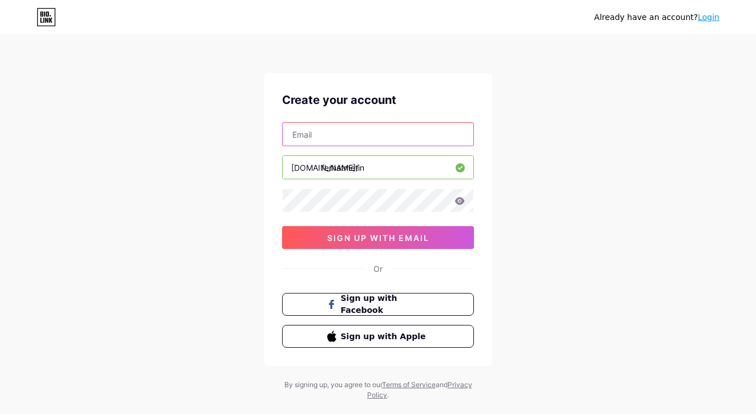
click at [352, 133] on input "text" at bounding box center [378, 134] width 191 height 23
type input "[EMAIL_ADDRESS][DOMAIN_NAME]"
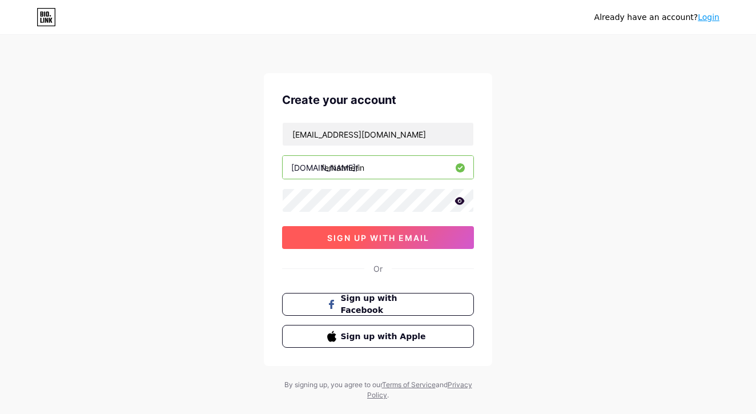
click at [385, 236] on span "sign up with email" at bounding box center [378, 238] width 102 height 10
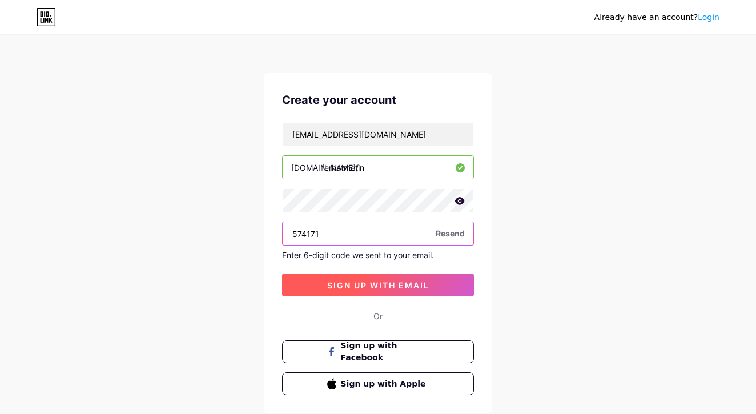
type input "574171"
click at [380, 285] on span "sign up with email" at bounding box center [378, 285] width 102 height 10
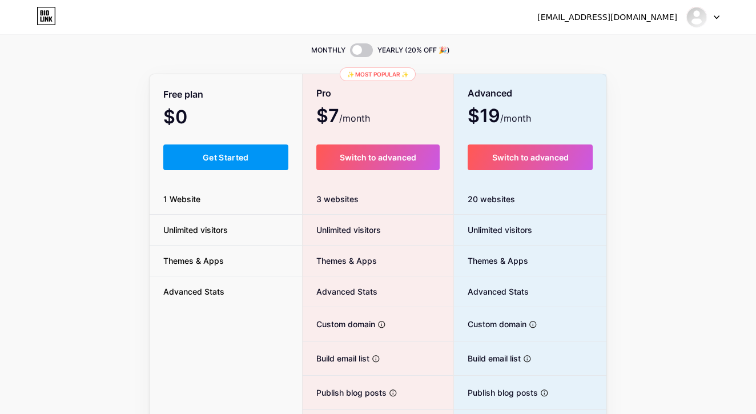
scroll to position [36, 0]
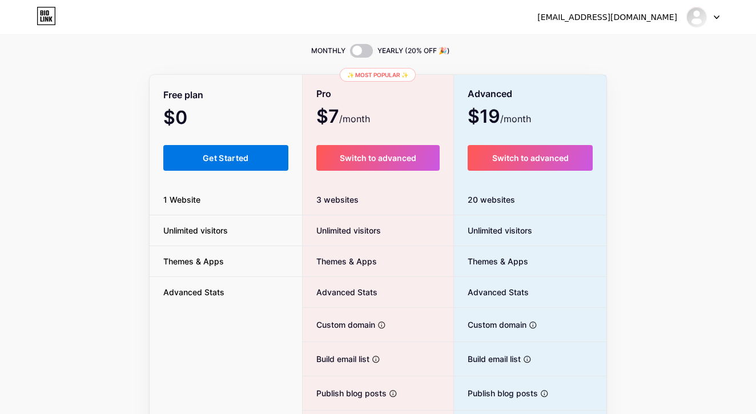
click at [227, 160] on span "Get Started" at bounding box center [226, 158] width 46 height 10
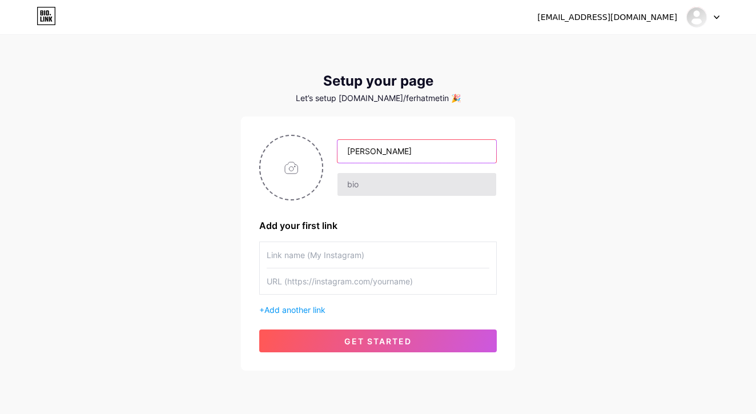
type input "[PERSON_NAME]"
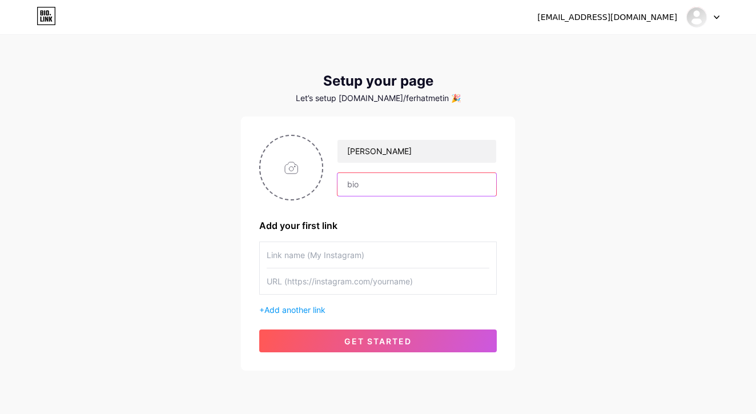
click at [386, 186] on input "text" at bounding box center [416, 184] width 159 height 23
click at [628, 196] on div "[EMAIL_ADDRESS][DOMAIN_NAME] Dashboard Logout Setup your page Let’s setup [DOMA…" at bounding box center [378, 203] width 756 height 407
click at [337, 282] on input "text" at bounding box center [378, 281] width 223 height 26
paste input "[URL][DOMAIN_NAME]"
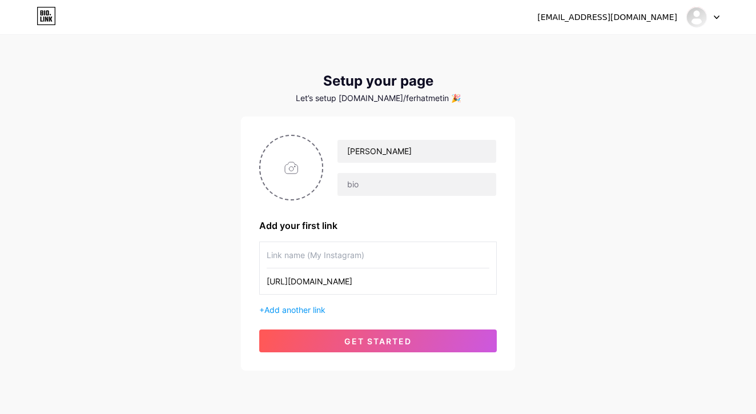
type input "[URL][DOMAIN_NAME]"
click at [312, 260] on input "text" at bounding box center [378, 255] width 223 height 26
type input "linkedin"
click at [289, 158] on input "file" at bounding box center [291, 167] width 62 height 63
type input "C:\fakepath\123.jpg"
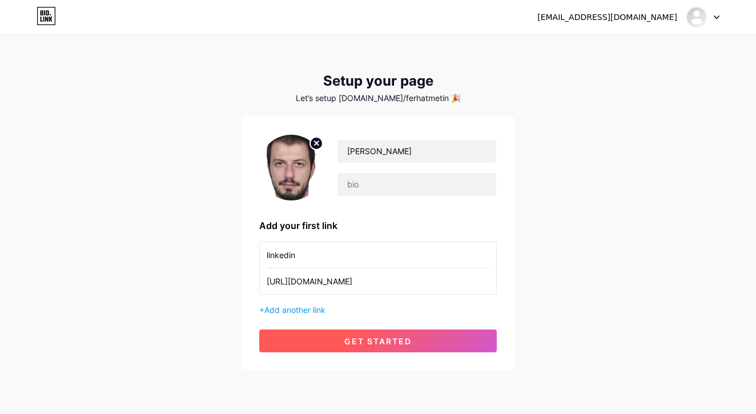
click at [400, 344] on span "get started" at bounding box center [377, 341] width 67 height 10
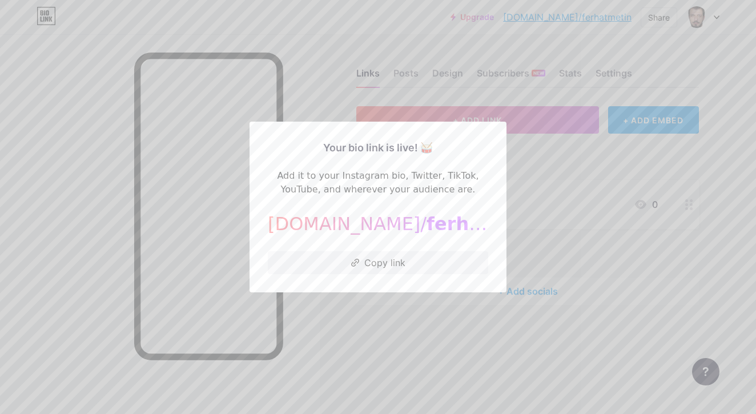
click at [530, 342] on div at bounding box center [378, 207] width 756 height 414
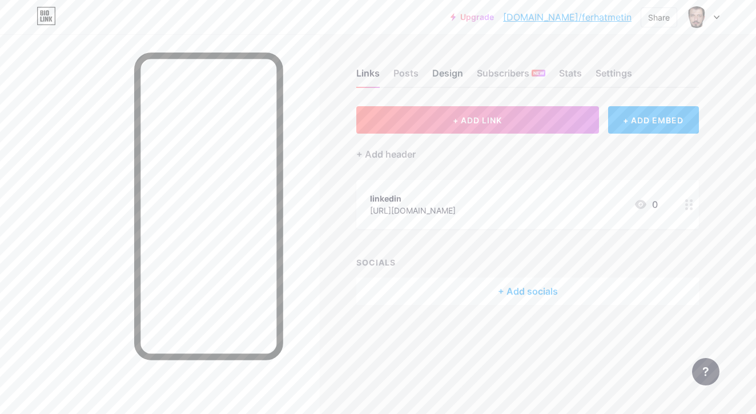
click at [449, 81] on div "Design" at bounding box center [447, 76] width 31 height 21
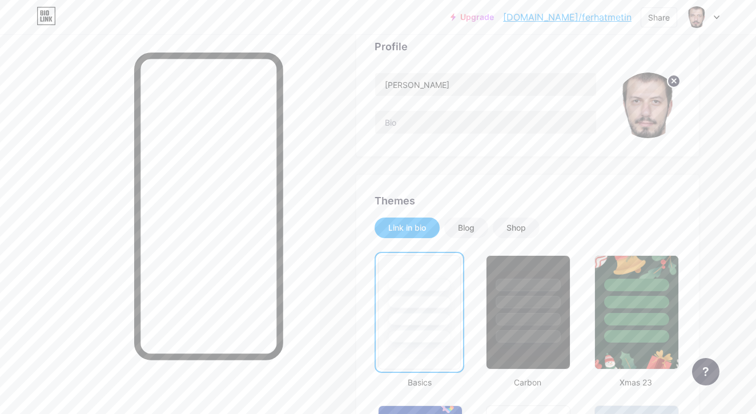
scroll to position [17, 0]
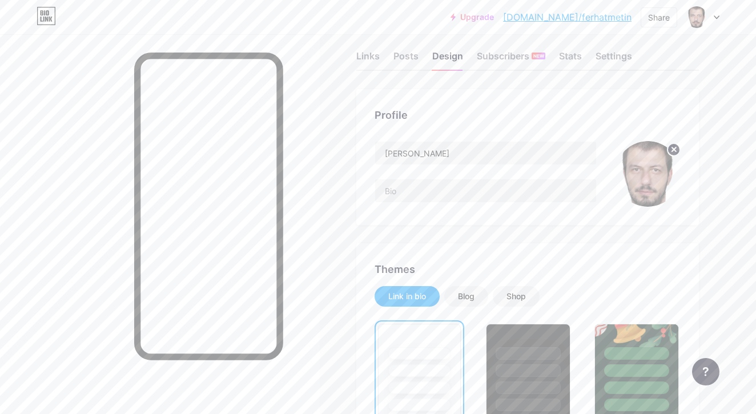
click at [713, 19] on div at bounding box center [702, 17] width 33 height 21
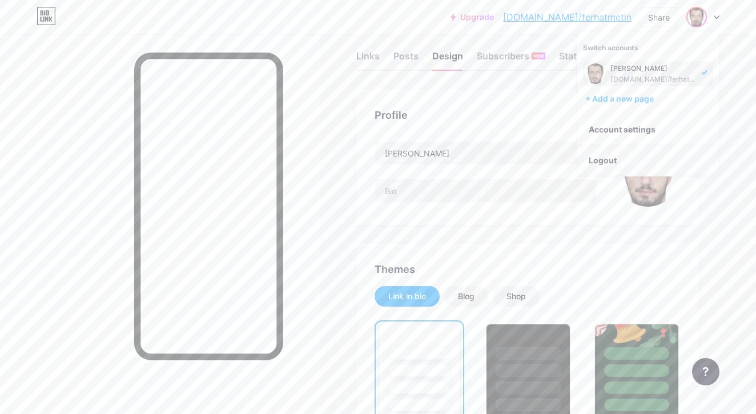
click at [619, 159] on li "Logout" at bounding box center [648, 160] width 142 height 31
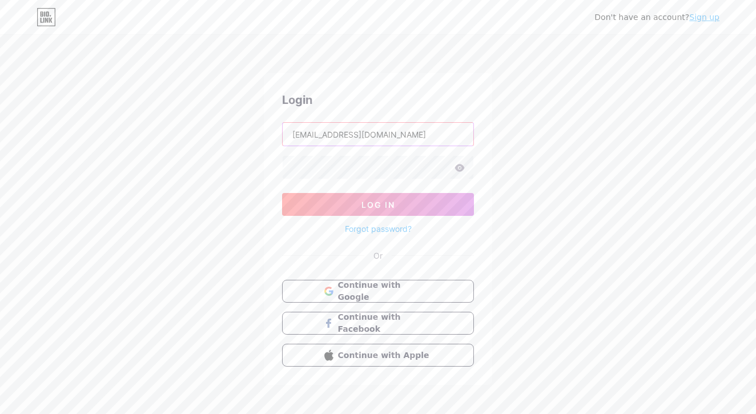
type input "[EMAIL_ADDRESS][DOMAIN_NAME]"
click at [651, 154] on div "Don't have an account? Sign up Login [EMAIL_ADDRESS][DOMAIN_NAME] Log In Forgot…" at bounding box center [378, 210] width 756 height 421
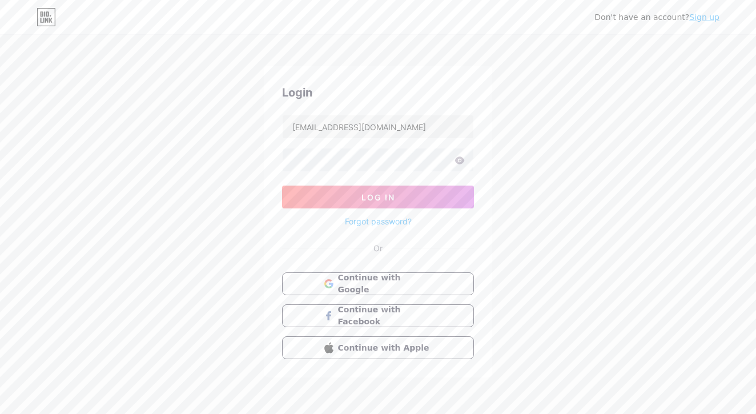
scroll to position [7, 0]
click at [709, 18] on link "Sign up" at bounding box center [704, 17] width 30 height 9
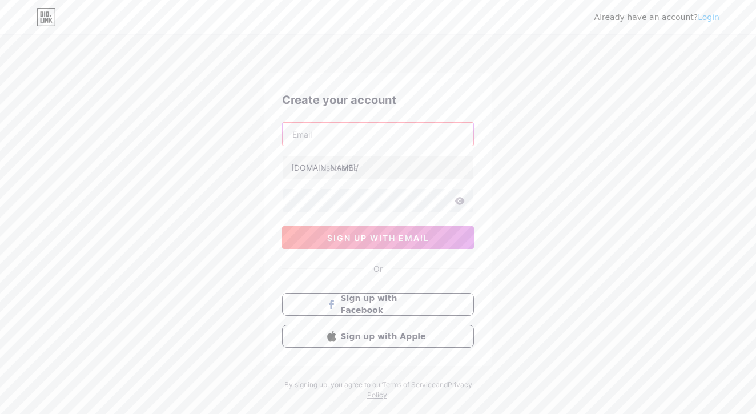
click at [312, 142] on input "text" at bounding box center [378, 134] width 191 height 23
type input "[EMAIL_ADDRESS][DOMAIN_NAME]"
click at [370, 167] on input "text" at bounding box center [378, 167] width 191 height 23
type input "dilekkorkut"
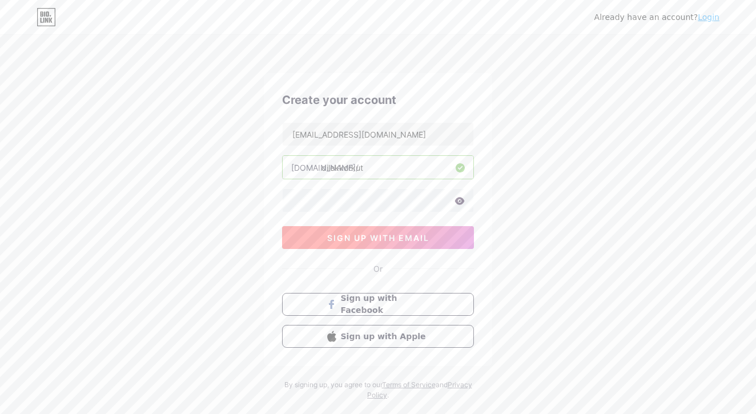
click at [416, 240] on span "sign up with email" at bounding box center [378, 238] width 102 height 10
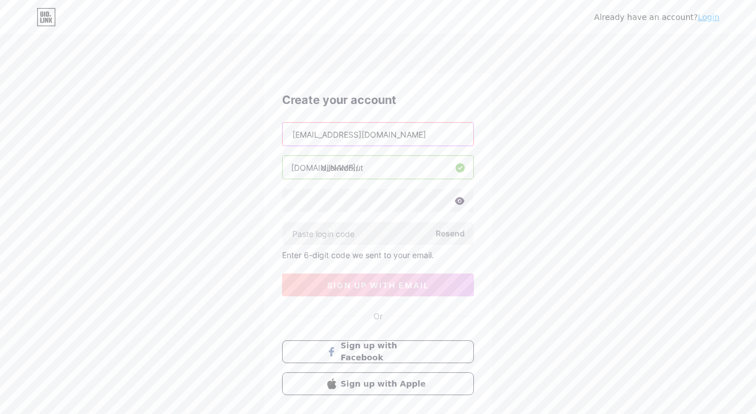
click at [312, 136] on input "[EMAIL_ADDRESS][DOMAIN_NAME]" at bounding box center [378, 134] width 191 height 23
type input "[EMAIL_ADDRESS][DOMAIN_NAME]"
click at [568, 191] on div "Already have an account? Login Create your account [EMAIL_ADDRESS][DOMAIN_NAME]…" at bounding box center [378, 242] width 756 height 484
click at [462, 199] on icon at bounding box center [460, 200] width 10 height 7
click at [460, 201] on icon at bounding box center [458, 201] width 11 height 11
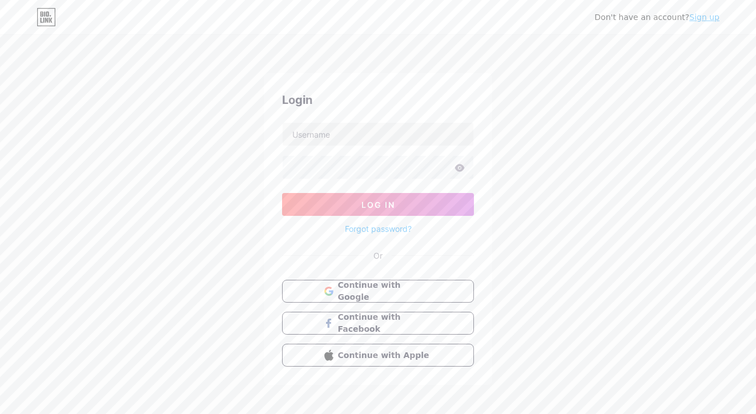
click at [709, 16] on link "Sign up" at bounding box center [704, 17] width 30 height 9
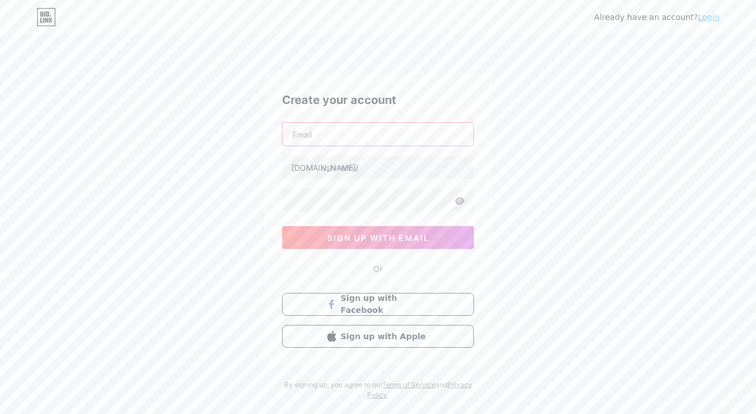
click at [352, 144] on input "text" at bounding box center [378, 134] width 191 height 23
type input "[EMAIL_ADDRESS][DOMAIN_NAME]"
type input "dilekkorkut"
click at [459, 203] on icon at bounding box center [459, 201] width 10 height 8
click at [463, 200] on icon at bounding box center [459, 201] width 10 height 8
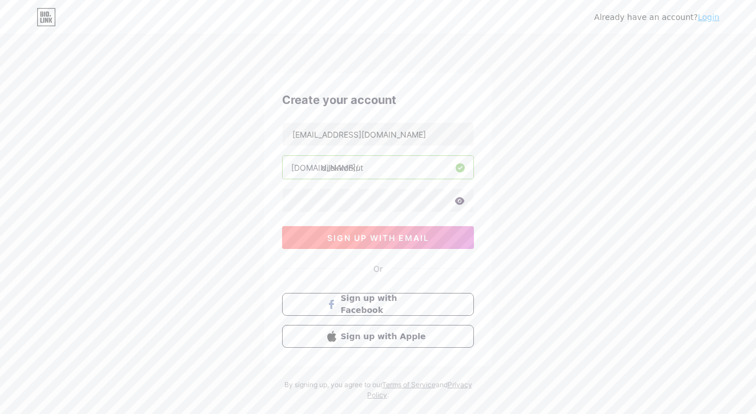
click at [404, 240] on span "sign up with email" at bounding box center [378, 238] width 102 height 10
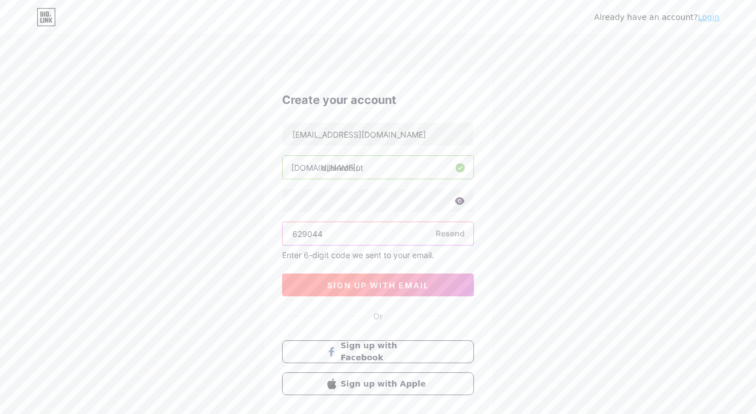
type input "629044"
click at [419, 284] on span "sign up with email" at bounding box center [378, 285] width 102 height 10
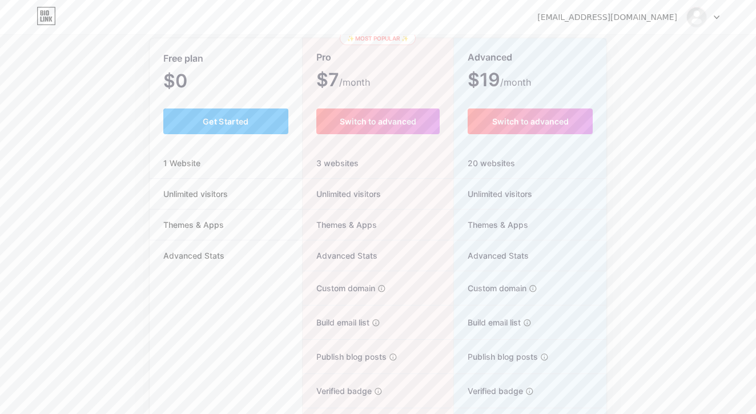
scroll to position [132, 0]
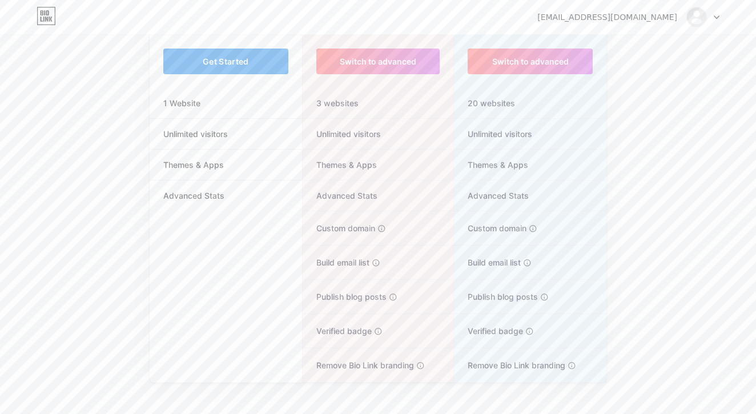
click at [222, 56] on button "Get Started" at bounding box center [225, 62] width 125 height 26
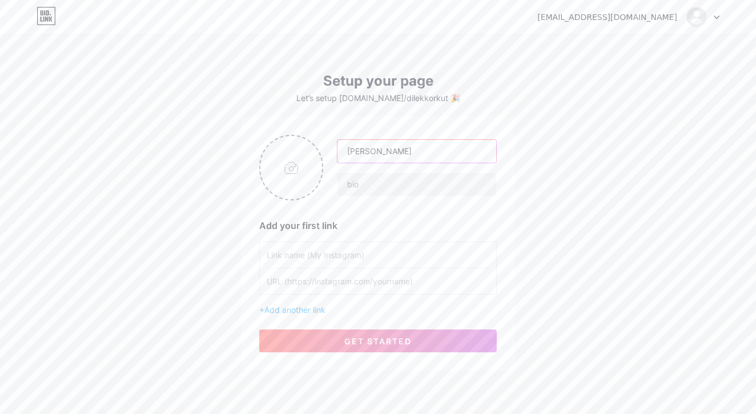
type input "[PERSON_NAME]"
click at [618, 216] on div "[EMAIL_ADDRESS][DOMAIN_NAME] Dashboard Logout Setup your page Let’s setup [DOMA…" at bounding box center [378, 203] width 756 height 407
click at [340, 277] on input "text" at bounding box center [378, 281] width 223 height 26
paste input "[URL][DOMAIN_NAME]"
type input "[URL][DOMAIN_NAME]"
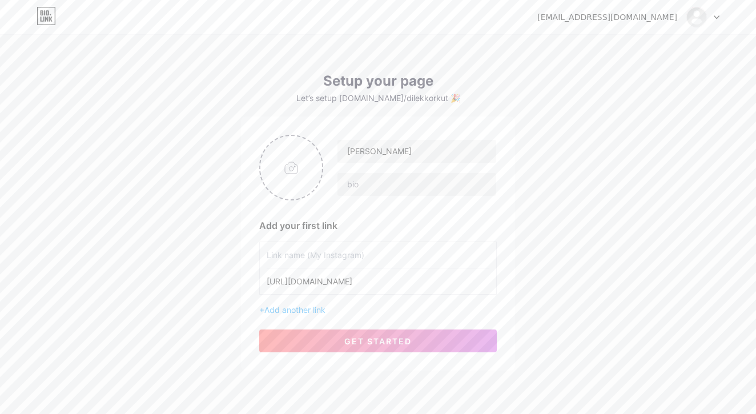
click at [307, 260] on input "text" at bounding box center [378, 255] width 223 height 26
type input "LINKEDIN"
click at [390, 341] on span "get started" at bounding box center [377, 341] width 67 height 10
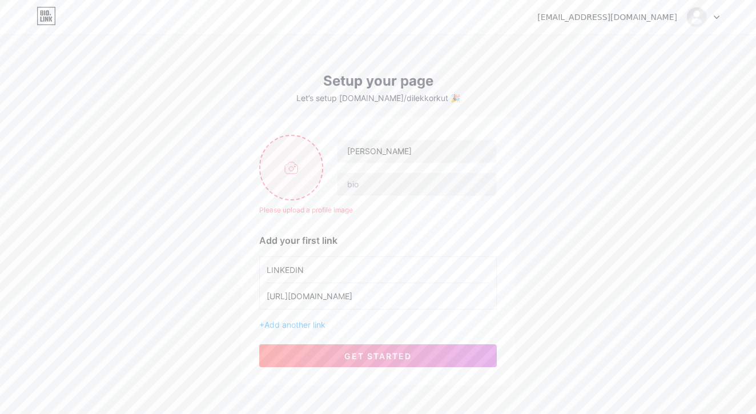
click at [294, 176] on input "file" at bounding box center [291, 167] width 62 height 63
type input "C:\fakepath\9358A8CA-6CD1-44D2-924B-2DFF71EC99B2.jpeg"
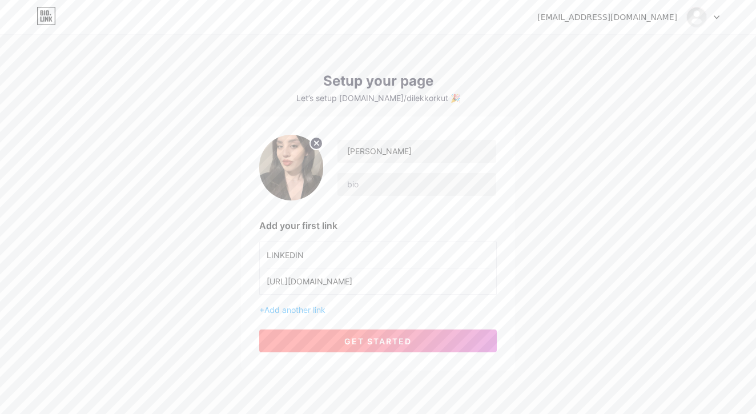
click at [396, 338] on span "get started" at bounding box center [377, 341] width 67 height 10
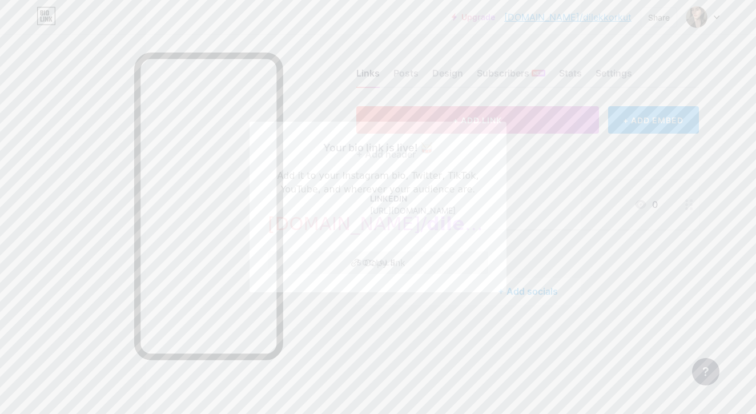
click at [429, 265] on button "Copy link" at bounding box center [378, 262] width 220 height 23
click at [618, 243] on div at bounding box center [378, 207] width 756 height 414
click at [705, 9] on span at bounding box center [696, 17] width 18 height 18
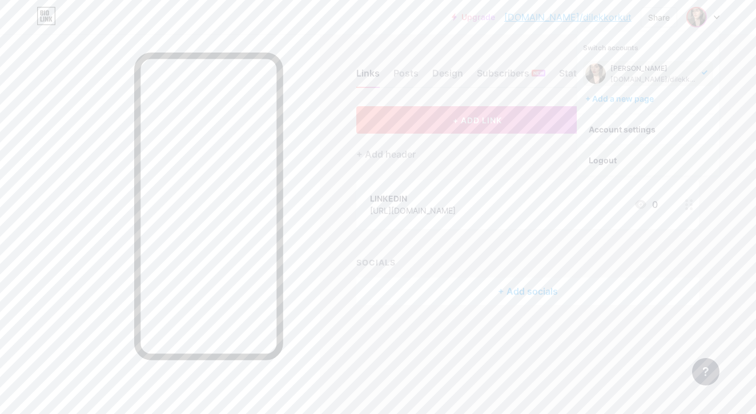
click at [610, 164] on li "Logout" at bounding box center [648, 160] width 142 height 31
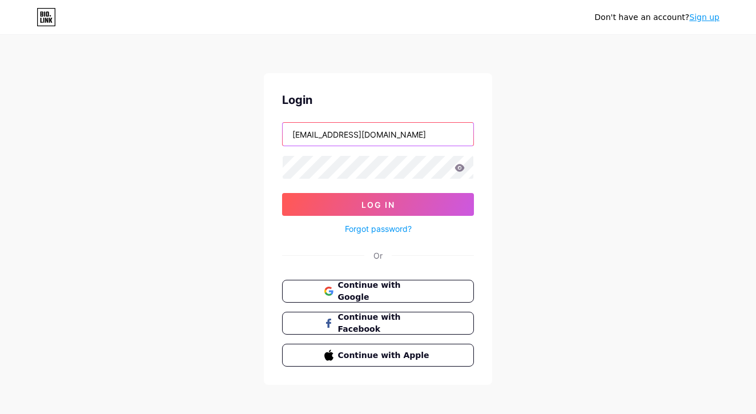
type input "[EMAIL_ADDRESS][DOMAIN_NAME]"
click at [463, 169] on icon at bounding box center [460, 167] width 10 height 7
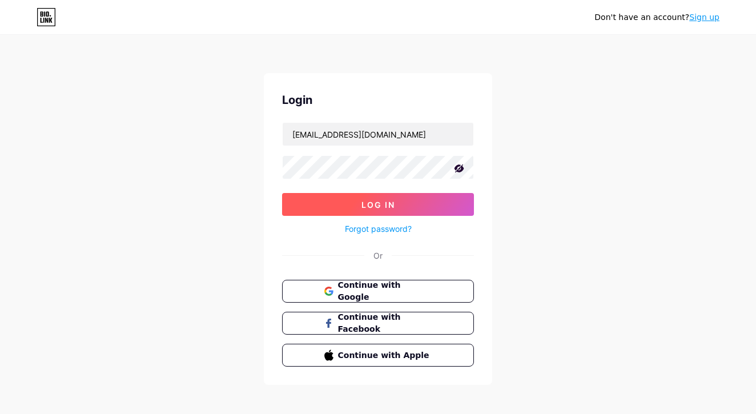
click at [398, 204] on button "Log In" at bounding box center [378, 204] width 192 height 23
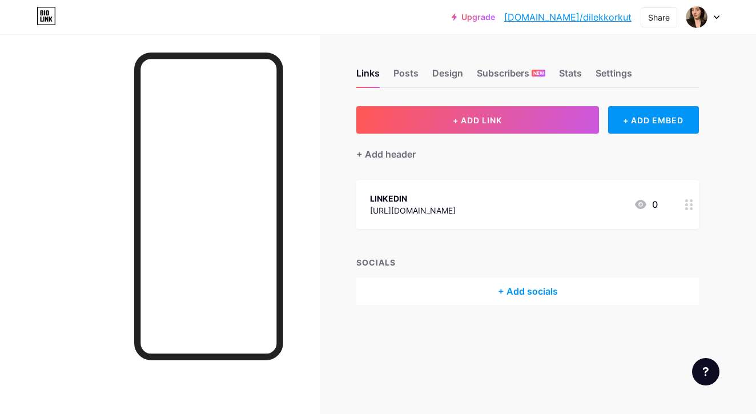
click at [713, 14] on div at bounding box center [702, 17] width 33 height 21
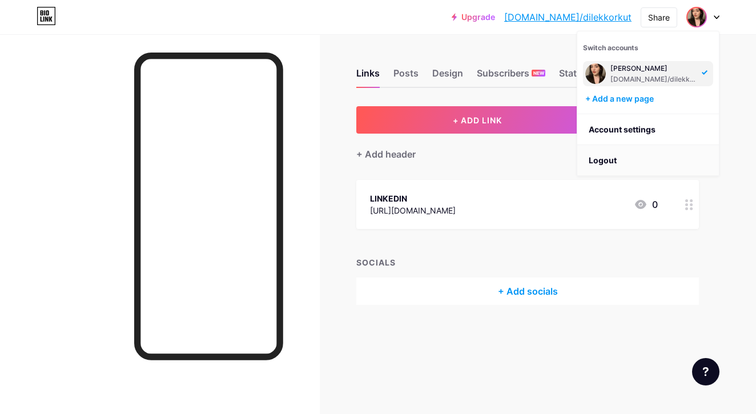
click at [626, 160] on li "Logout" at bounding box center [648, 160] width 142 height 31
